Goal: Information Seeking & Learning: Learn about a topic

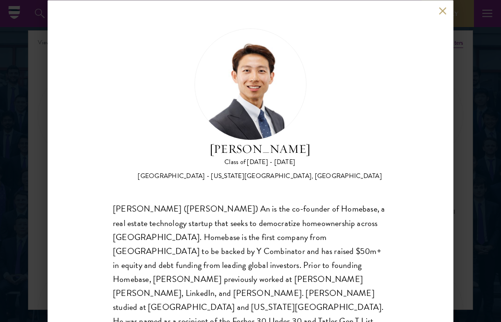
scroll to position [1237, 0]
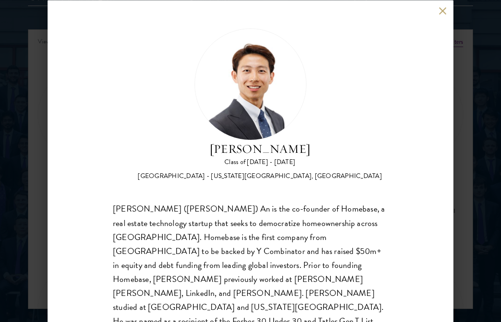
click at [441, 8] on button at bounding box center [442, 11] width 8 height 8
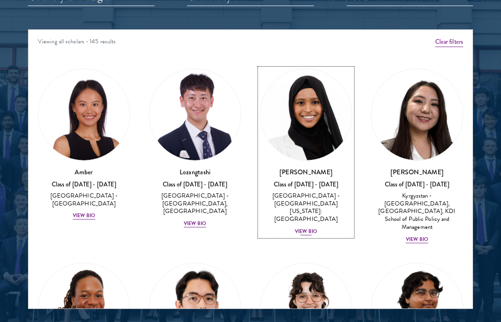
click at [308, 228] on div "View Bio" at bounding box center [306, 231] width 22 height 7
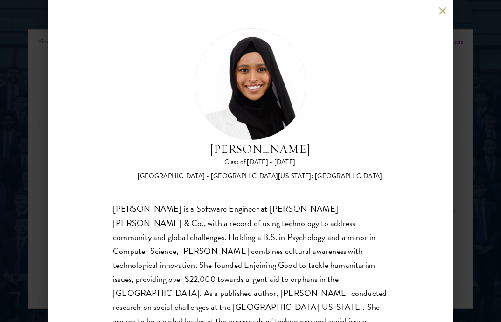
click at [444, 7] on button at bounding box center [442, 11] width 8 height 8
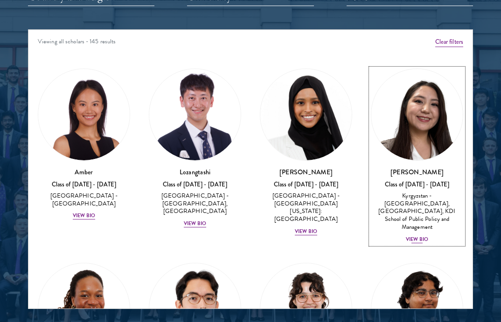
click at [414, 236] on div "View Bio" at bounding box center [417, 239] width 22 height 7
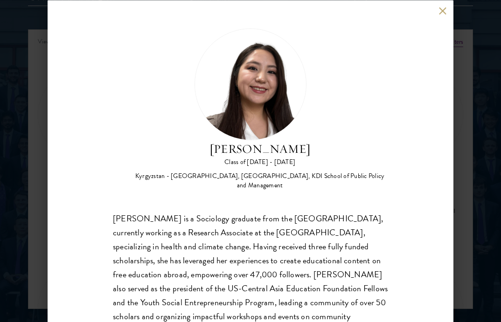
click at [443, 9] on button at bounding box center [442, 11] width 8 height 8
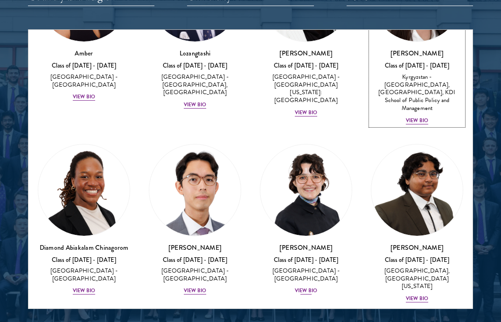
scroll to position [122, 0]
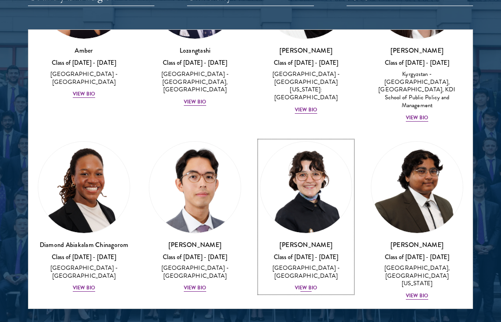
click at [303, 285] on div "View Bio" at bounding box center [306, 288] width 22 height 7
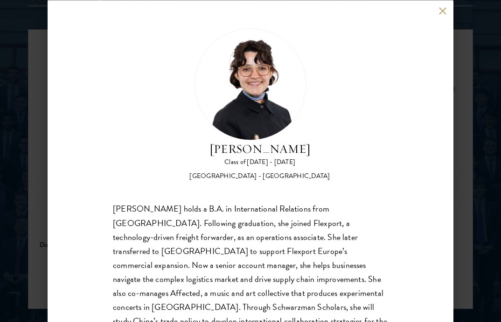
click at [444, 8] on button at bounding box center [442, 11] width 8 height 8
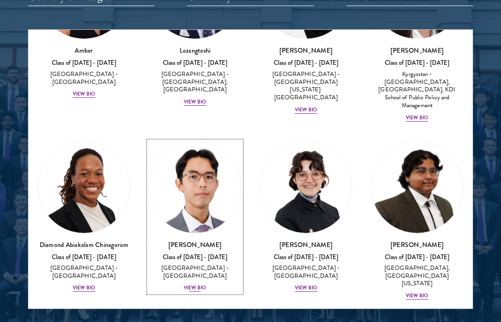
click at [189, 284] on div "Jason Adelhoefer Class of 2025 - 2026 Germany - Berlin Humboldt University View…" at bounding box center [195, 266] width 92 height 53
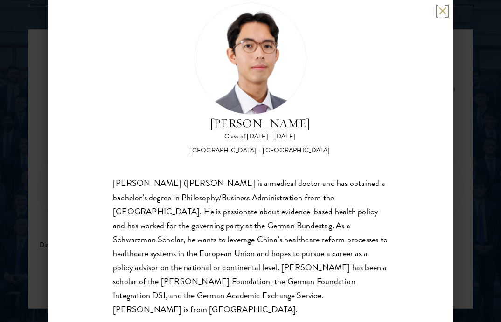
scroll to position [23, 0]
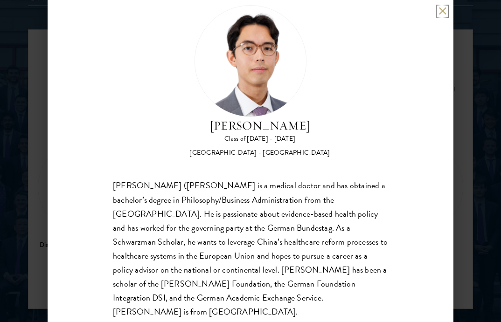
click at [439, 10] on button at bounding box center [442, 11] width 8 height 8
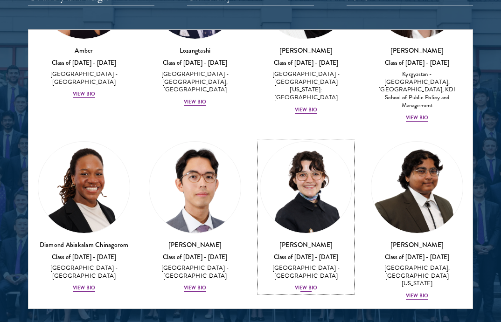
click at [320, 276] on div "Victoria Agostini Class of 2025 - 2026 United States of America - Pomona Colleg…" at bounding box center [306, 266] width 92 height 53
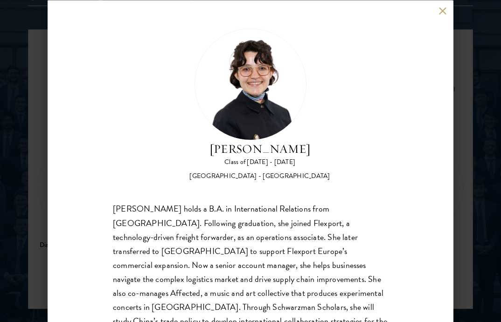
scroll to position [48, 0]
